Goal: Task Accomplishment & Management: Manage account settings

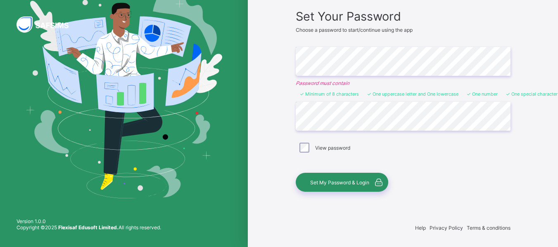
scroll to position [63, 0]
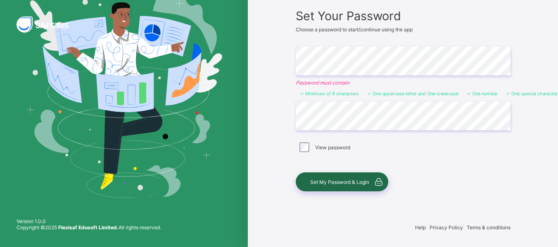
click at [363, 185] on div "Set My Password & Login" at bounding box center [341, 182] width 92 height 19
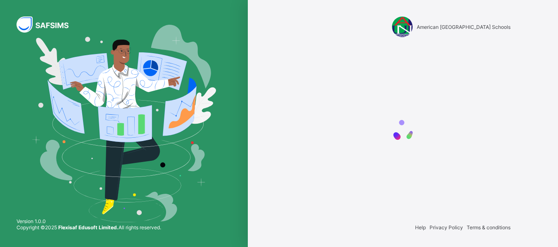
scroll to position [0, 0]
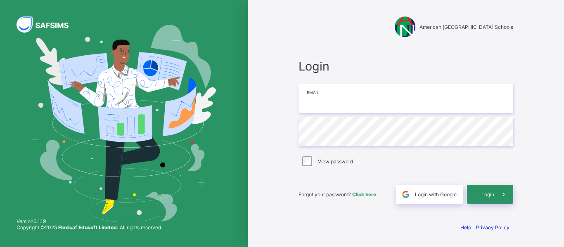
click at [379, 97] on input "email" at bounding box center [405, 98] width 215 height 29
type input "**********"
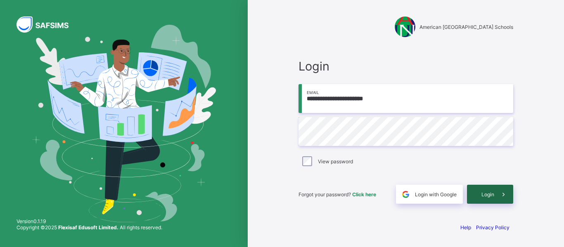
click at [485, 194] on span "Login" at bounding box center [487, 194] width 13 height 6
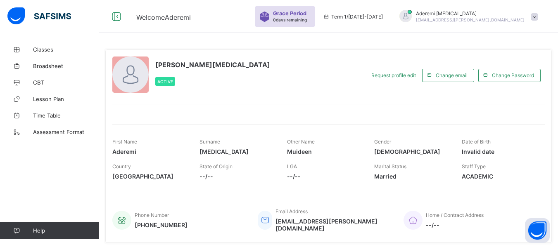
click at [538, 17] on span at bounding box center [533, 16] width 7 height 7
click at [478, 173] on span at bounding box center [498, 171] width 75 height 3
click at [483, 165] on span "Staff Type" at bounding box center [473, 166] width 24 height 6
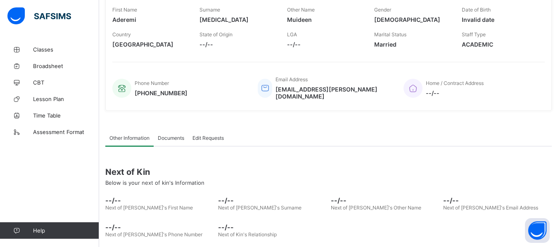
scroll to position [165, 0]
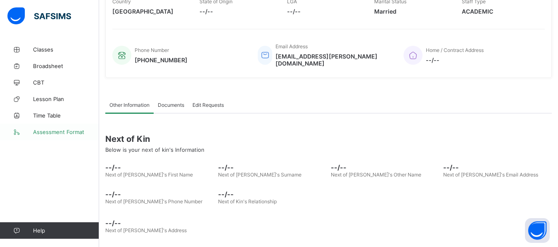
click at [48, 132] on span "Assessment Format" at bounding box center [66, 132] width 66 height 7
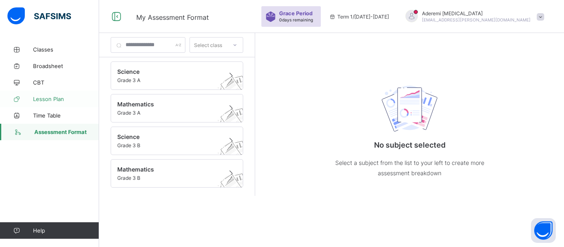
click at [46, 101] on span "Lesson Plan" at bounding box center [66, 99] width 66 height 7
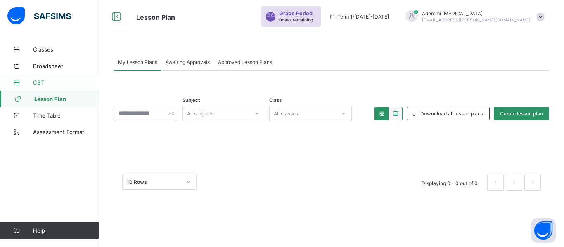
click at [40, 84] on span "CBT" at bounding box center [66, 82] width 66 height 7
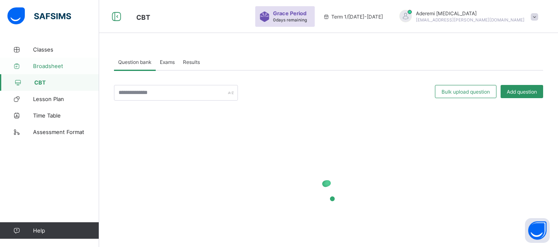
click at [47, 70] on link "Broadsheet" at bounding box center [49, 66] width 99 height 17
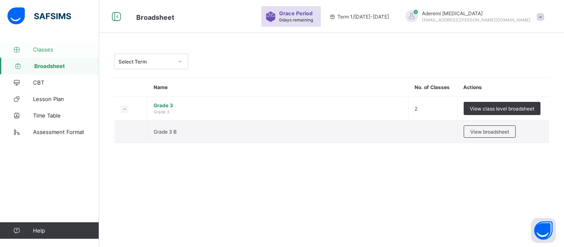
click at [48, 45] on link "Classes" at bounding box center [49, 49] width 99 height 17
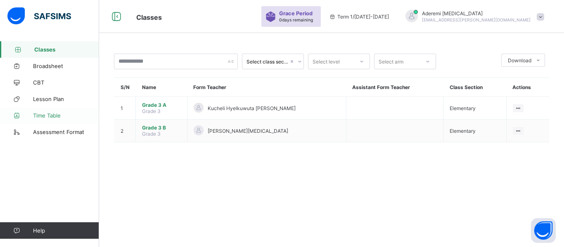
click at [56, 118] on span "Time Table" at bounding box center [66, 115] width 66 height 7
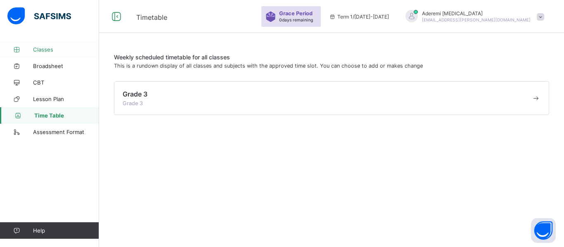
click at [50, 50] on span "Classes" at bounding box center [66, 49] width 66 height 7
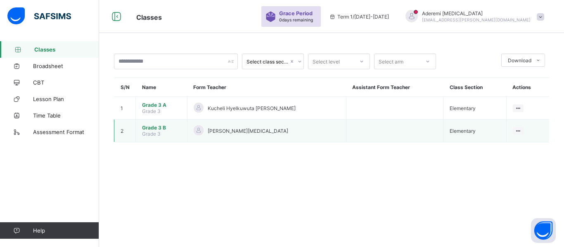
click at [228, 128] on span "[PERSON_NAME][MEDICAL_DATA]" at bounding box center [248, 131] width 80 height 6
click at [514, 139] on ul "View Class" at bounding box center [500, 147] width 45 height 16
click at [503, 148] on div "View Class" at bounding box center [507, 147] width 26 height 8
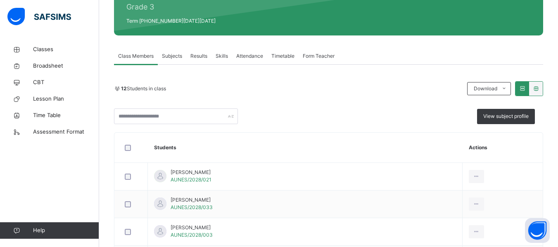
scroll to position [70, 0]
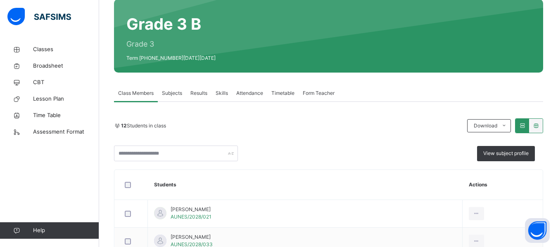
click at [176, 94] on span "Subjects" at bounding box center [172, 93] width 20 height 7
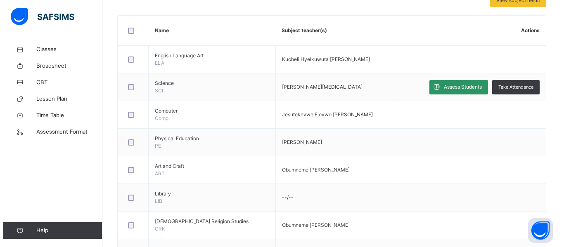
scroll to position [194, 0]
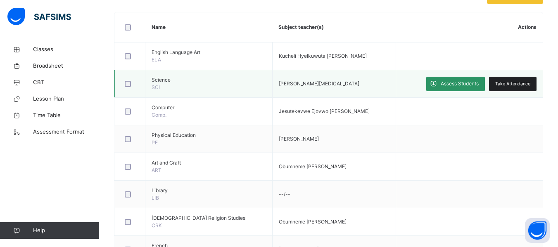
click at [513, 83] on span "Take Attendance" at bounding box center [512, 83] width 35 height 7
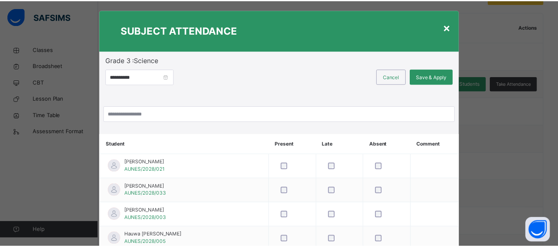
scroll to position [0, 0]
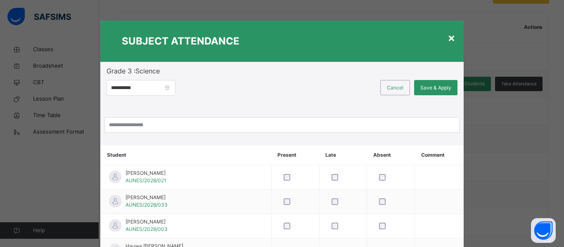
click at [450, 37] on div "×" at bounding box center [451, 37] width 8 height 17
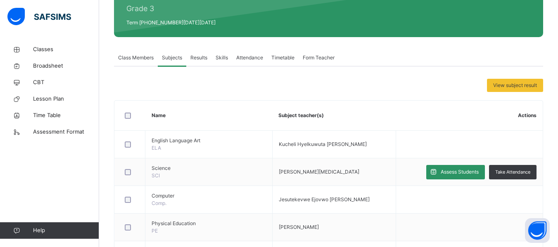
scroll to position [94, 0]
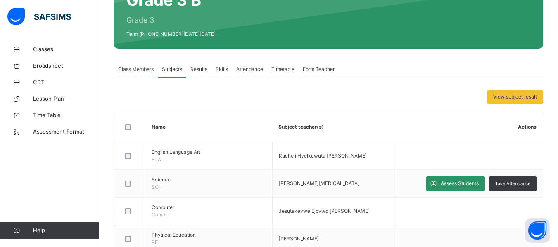
click at [251, 68] on span "Attendance" at bounding box center [249, 69] width 27 height 7
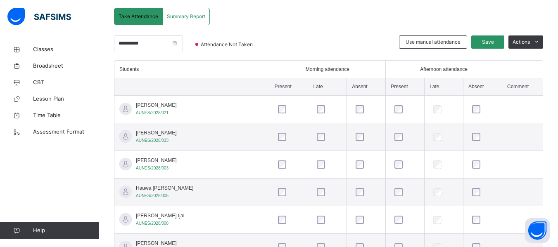
scroll to position [135, 0]
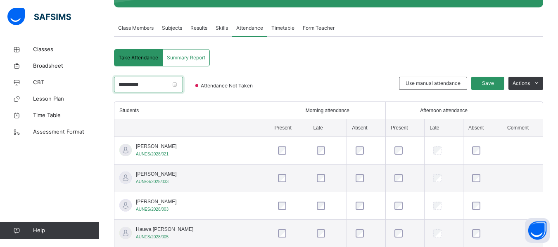
click at [183, 84] on input "**********" at bounding box center [148, 85] width 69 height 16
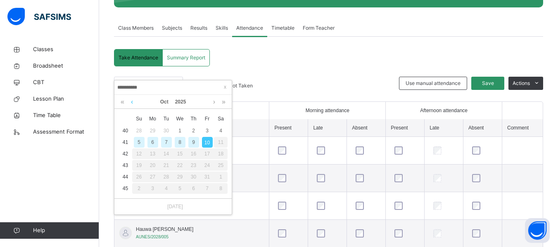
click at [130, 102] on link at bounding box center [132, 102] width 6 height 14
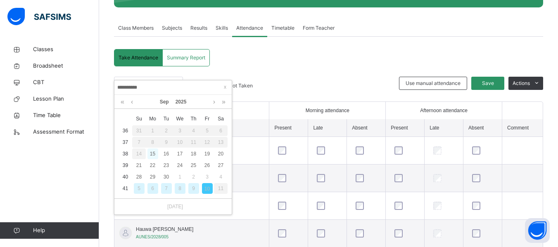
click at [154, 154] on div "15" at bounding box center [152, 154] width 11 height 11
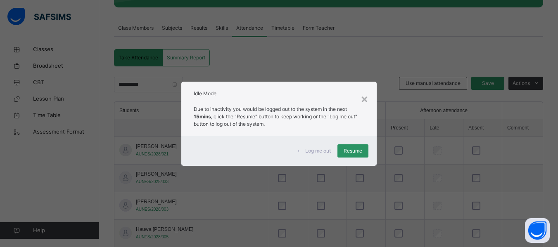
click at [321, 151] on span "Log me out" at bounding box center [318, 150] width 26 height 7
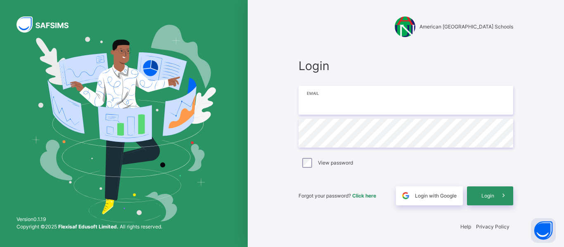
type input "**********"
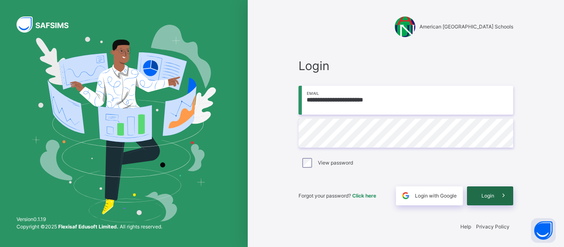
click at [482, 194] on span "Login" at bounding box center [487, 195] width 13 height 7
click at [489, 194] on span "Login" at bounding box center [487, 195] width 13 height 7
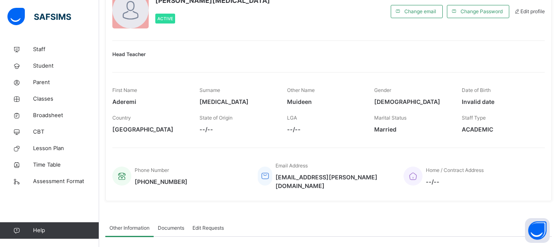
scroll to position [36, 0]
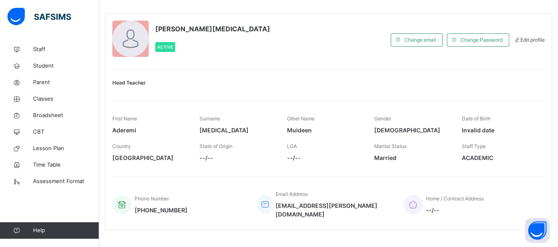
click at [145, 84] on span "Head Teacher" at bounding box center [128, 83] width 33 height 6
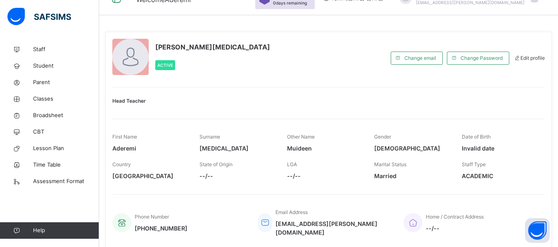
scroll to position [0, 0]
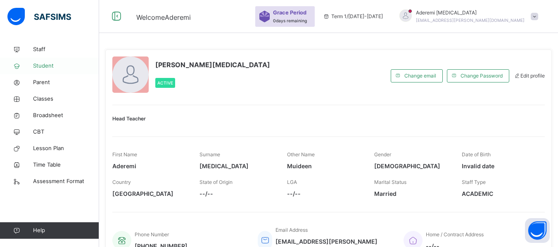
click at [52, 67] on span "Student" at bounding box center [66, 66] width 66 height 8
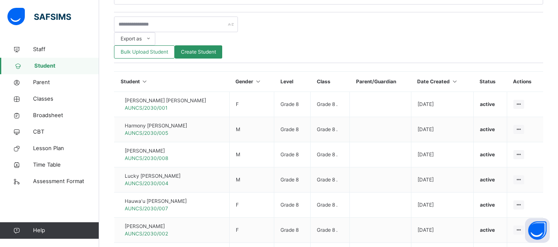
scroll to position [306, 0]
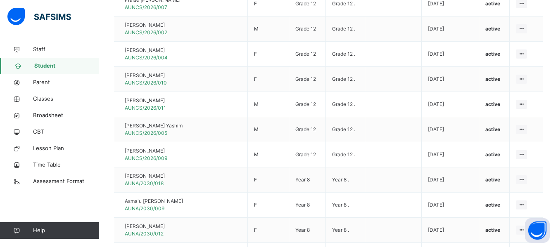
scroll to position [1313, 0]
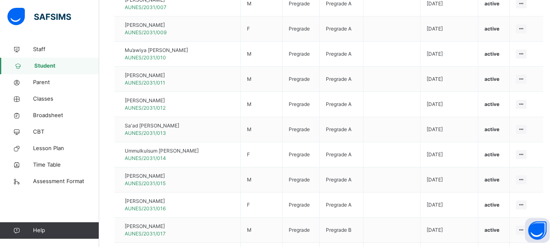
scroll to position [1313, 0]
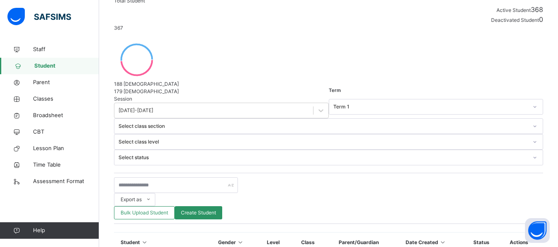
scroll to position [533, 0]
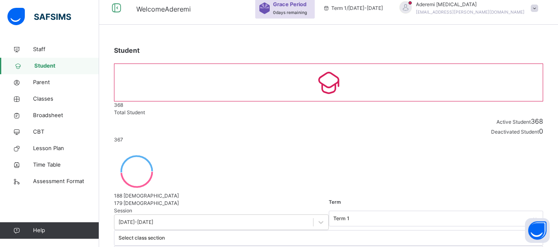
scroll to position [0, 0]
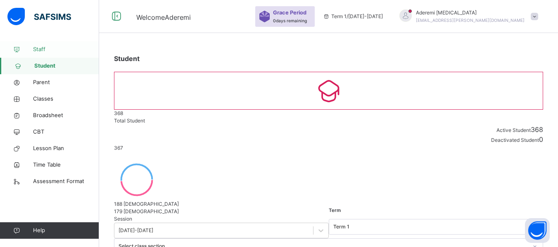
click at [56, 46] on span "Staff" at bounding box center [66, 49] width 66 height 8
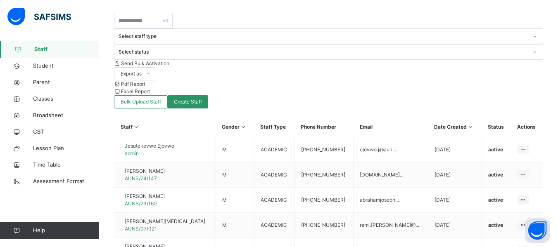
scroll to position [285, 0]
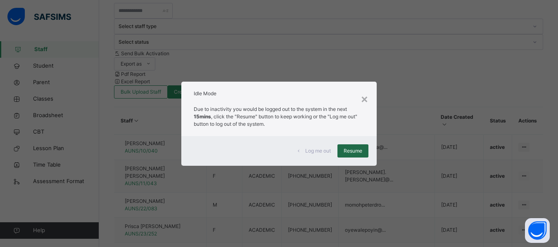
click at [355, 151] on span "Resume" at bounding box center [352, 150] width 19 height 7
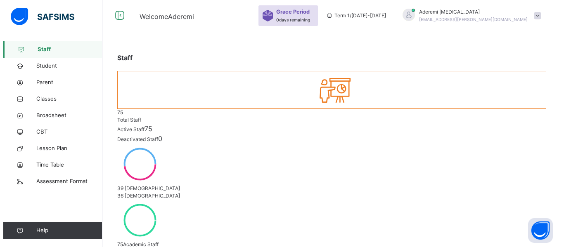
scroll to position [0, 0]
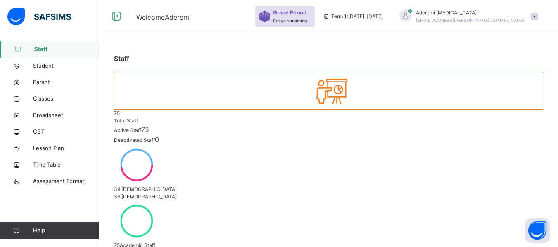
click at [538, 16] on span at bounding box center [533, 16] width 7 height 7
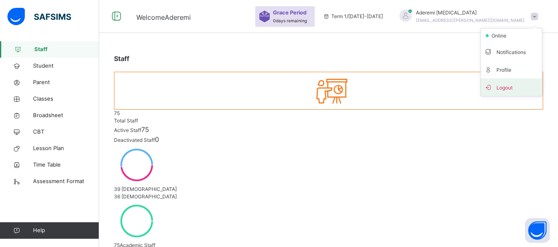
click at [509, 87] on span "Logout" at bounding box center [511, 87] width 54 height 11
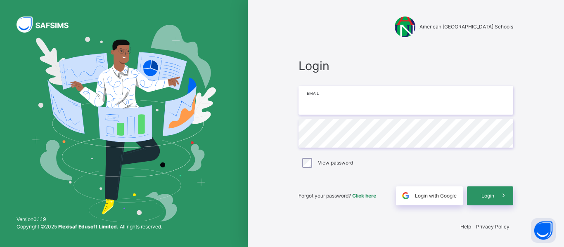
type input "**********"
click at [304, 168] on div "View password" at bounding box center [405, 162] width 215 height 17
